Goal: Browse casually: Explore the website without a specific task or goal

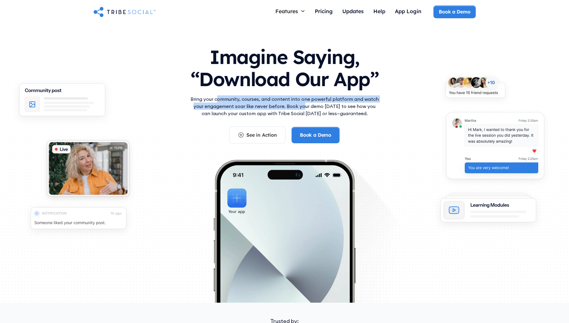
drag, startPoint x: 218, startPoint y: 102, endPoint x: 302, endPoint y: 104, distance: 83.4
click at [302, 104] on p "Bring your community, courses, and content into one powerful platform and watch…" at bounding box center [284, 106] width 191 height 22
drag, startPoint x: 302, startPoint y: 104, endPoint x: 322, endPoint y: 106, distance: 20.4
click at [304, 104] on p "Bring your community, courses, and content into one powerful platform and watch…" at bounding box center [284, 106] width 191 height 22
drag, startPoint x: 334, startPoint y: 108, endPoint x: 265, endPoint y: 93, distance: 70.5
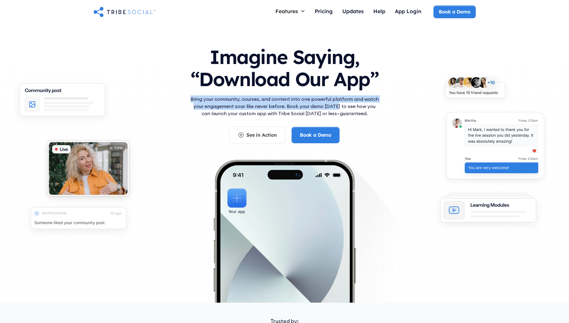
click at [265, 93] on div "Imagine Saying, “Download Our App” Bring your community, courses, and content i…" at bounding box center [284, 91] width 191 height 103
click at [265, 93] on div "Imagine Saying, “Download Our App”" at bounding box center [284, 67] width 191 height 55
drag, startPoint x: 262, startPoint y: 93, endPoint x: 324, endPoint y: 108, distance: 64.0
click at [324, 108] on div "Imagine Saying, “Download Our App” Bring your community, courses, and content i…" at bounding box center [284, 91] width 191 height 103
click at [324, 108] on p "Bring your community, courses, and content into one powerful platform and watch…" at bounding box center [284, 106] width 191 height 22
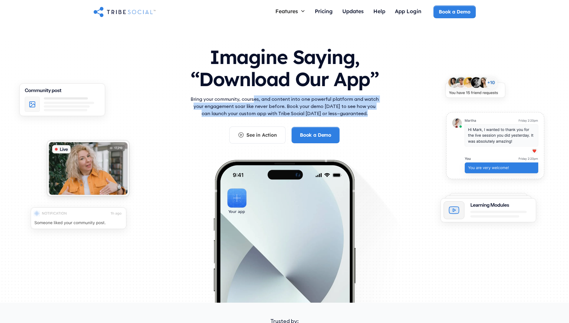
drag, startPoint x: 357, startPoint y: 116, endPoint x: 255, endPoint y: 102, distance: 103.1
click at [255, 102] on p "Bring your community, courses, and content into one powerful platform and watch…" at bounding box center [284, 106] width 191 height 22
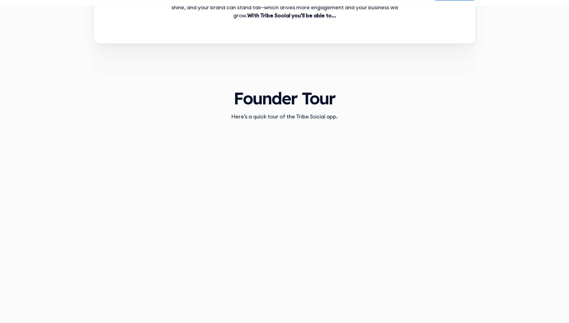
scroll to position [1132, 0]
